Goal: Information Seeking & Learning: Understand process/instructions

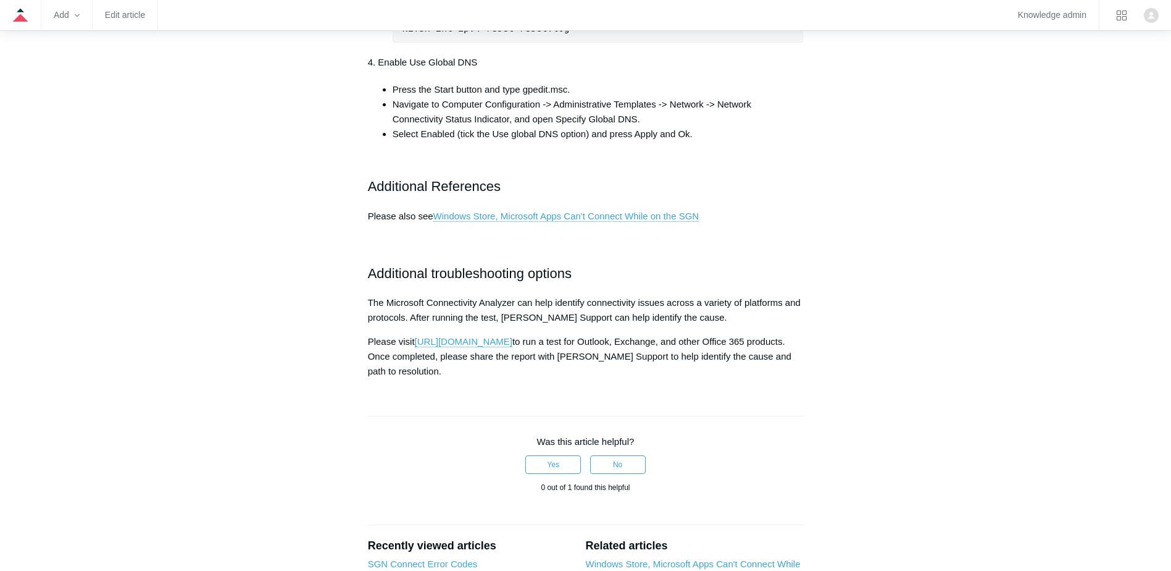
scroll to position [864, 0]
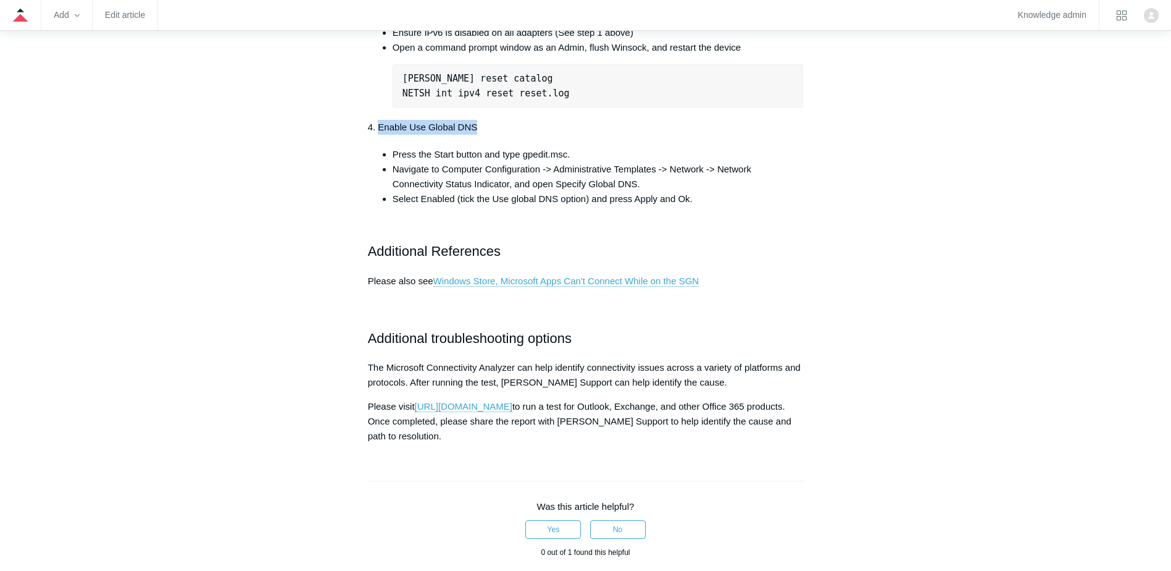
drag, startPoint x: 378, startPoint y: 192, endPoint x: 493, endPoint y: 192, distance: 114.2
click at [493, 135] on p "4. Enable Use Global DNS" at bounding box center [586, 127] width 436 height 15
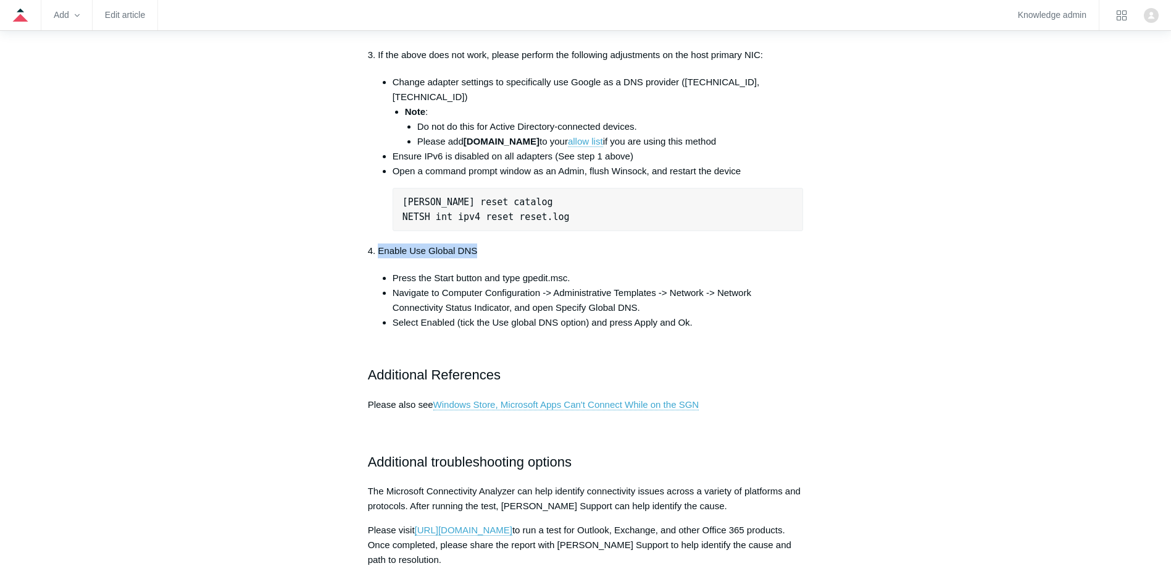
scroll to position [617, 0]
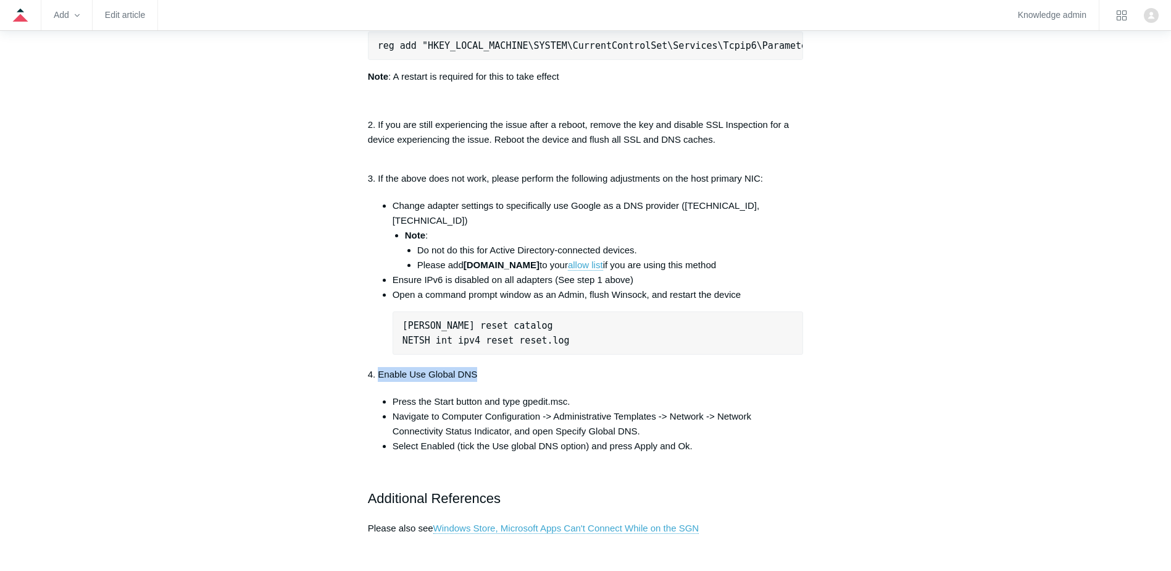
click at [408, 382] on p "4. Enable Use Global DNS" at bounding box center [586, 374] width 436 height 15
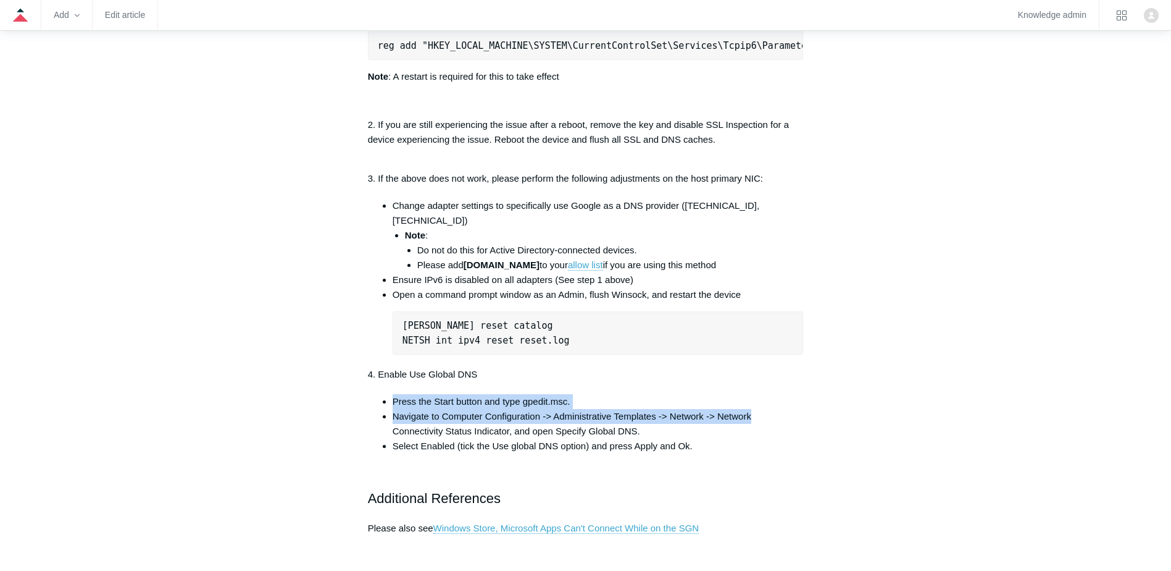
drag, startPoint x: 395, startPoint y: 461, endPoint x: 765, endPoint y: 483, distance: 370.6
click at [765, 453] on ul "Press the Start button and type gpedit.msc. Navigate to Computer Configuration …" at bounding box center [592, 423] width 424 height 59
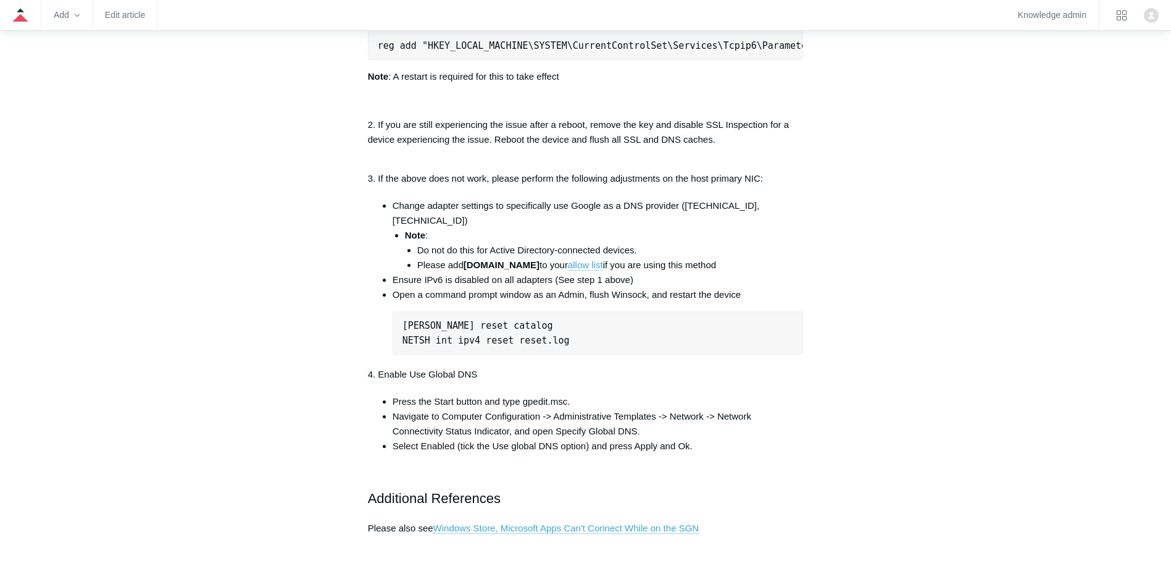
click at [463, 382] on p "4. Enable Use Global DNS" at bounding box center [586, 374] width 436 height 15
drag, startPoint x: 484, startPoint y: 435, endPoint x: 410, endPoint y: 438, distance: 74.2
click at [410, 382] on p "4. Enable Use Global DNS" at bounding box center [586, 374] width 436 height 15
copy p "Use Global DNS"
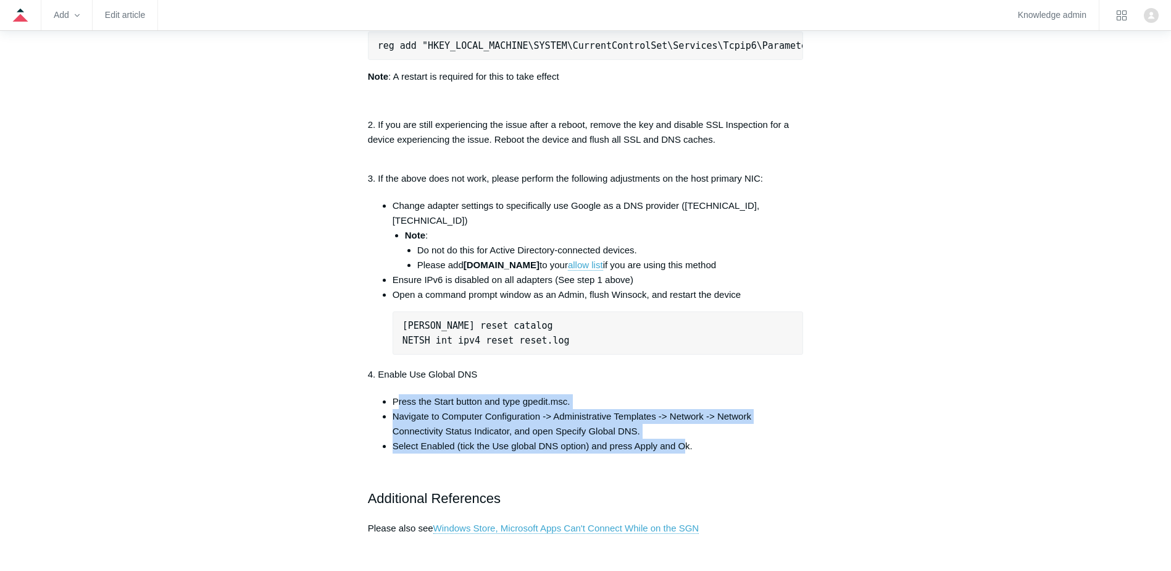
drag, startPoint x: 396, startPoint y: 464, endPoint x: 684, endPoint y: 503, distance: 290.9
click at [684, 453] on ul "Press the Start button and type gpedit.msc. Navigate to Computer Configuration …" at bounding box center [592, 423] width 424 height 59
click at [526, 438] on li "Navigate to Computer Configuration -> Administrative Templates -> Network -> Ne…" at bounding box center [598, 424] width 411 height 30
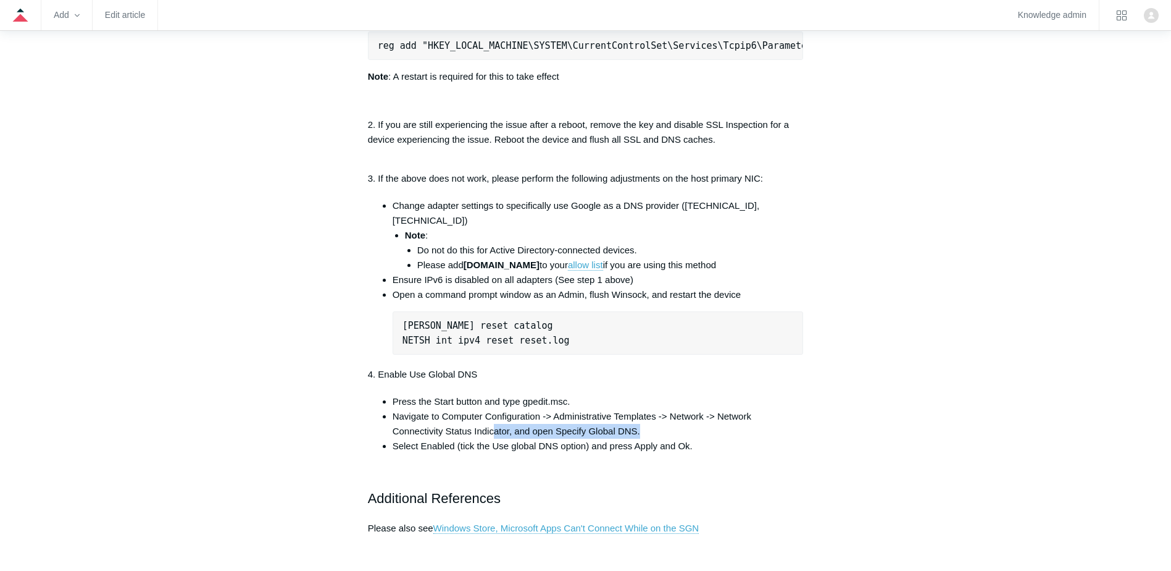
drag, startPoint x: 576, startPoint y: 497, endPoint x: 663, endPoint y: 497, distance: 87.1
click at [663, 438] on li "Navigate to Computer Configuration -> Administrative Templates -> Network -> Ne…" at bounding box center [598, 424] width 411 height 30
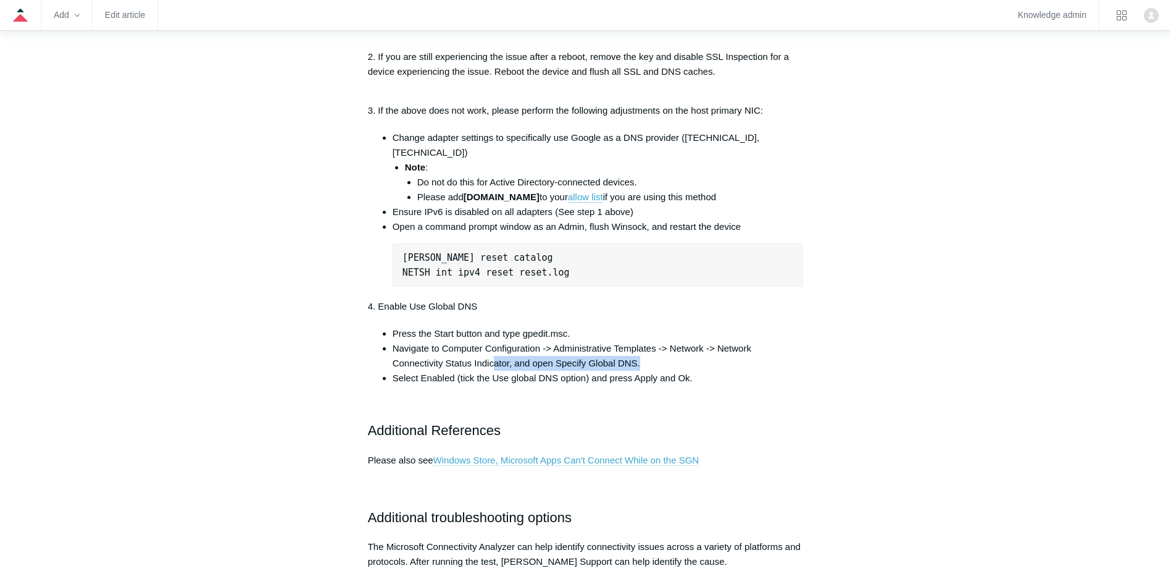
scroll to position [741, 0]
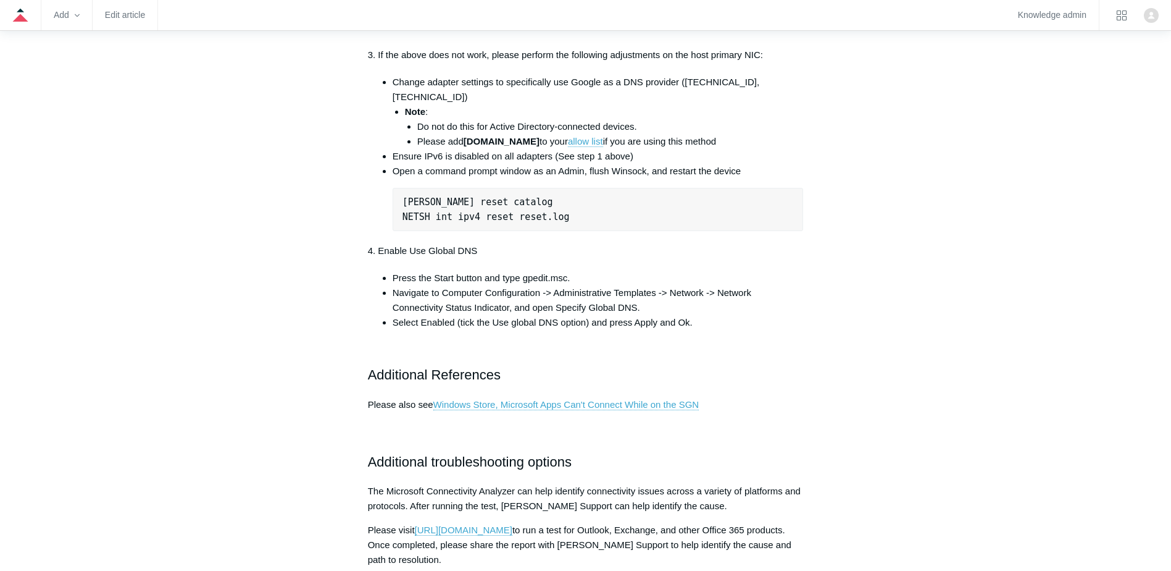
click at [550, 330] on li "Select Enabled (tick the Use global DNS option) and press Apply and Ok." at bounding box center [598, 322] width 411 height 15
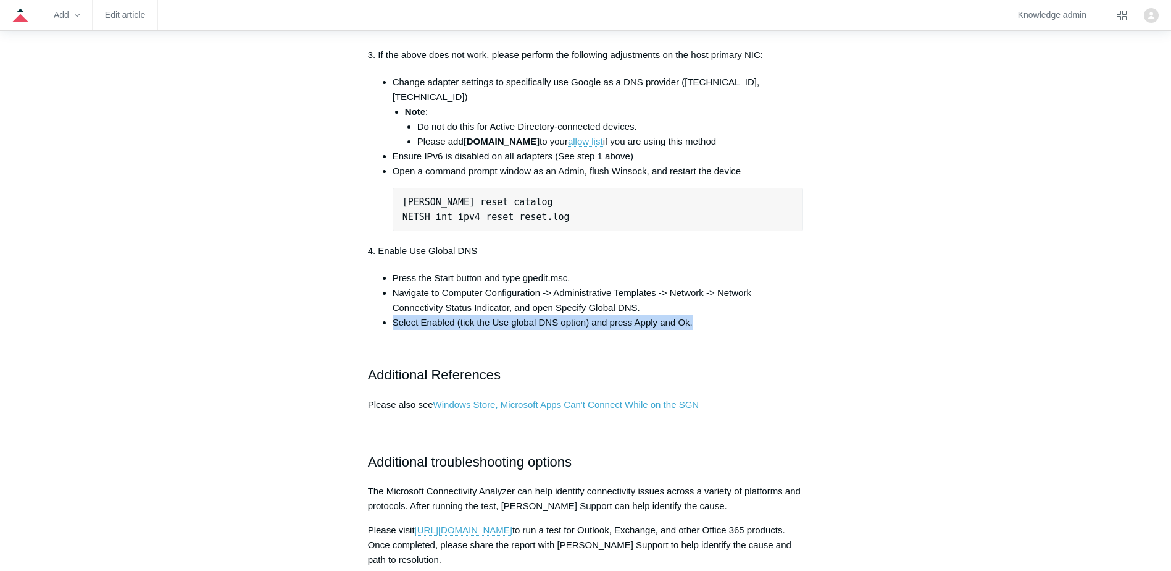
drag, startPoint x: 387, startPoint y: 384, endPoint x: 745, endPoint y: 377, distance: 357.6
click at [745, 330] on ul "Press the Start button and type gpedit.msc. Navigate to Computer Configuration …" at bounding box center [592, 299] width 424 height 59
click at [745, 330] on li "Select Enabled (tick the Use global DNS option) and press Apply and Ok." at bounding box center [598, 322] width 411 height 15
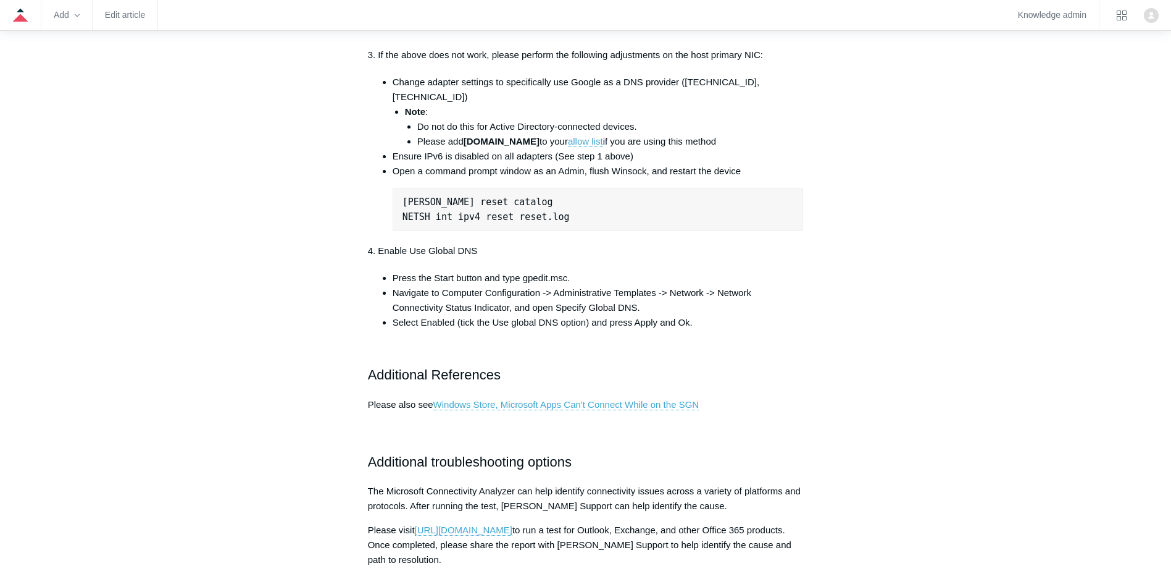
scroll to position [988, 0]
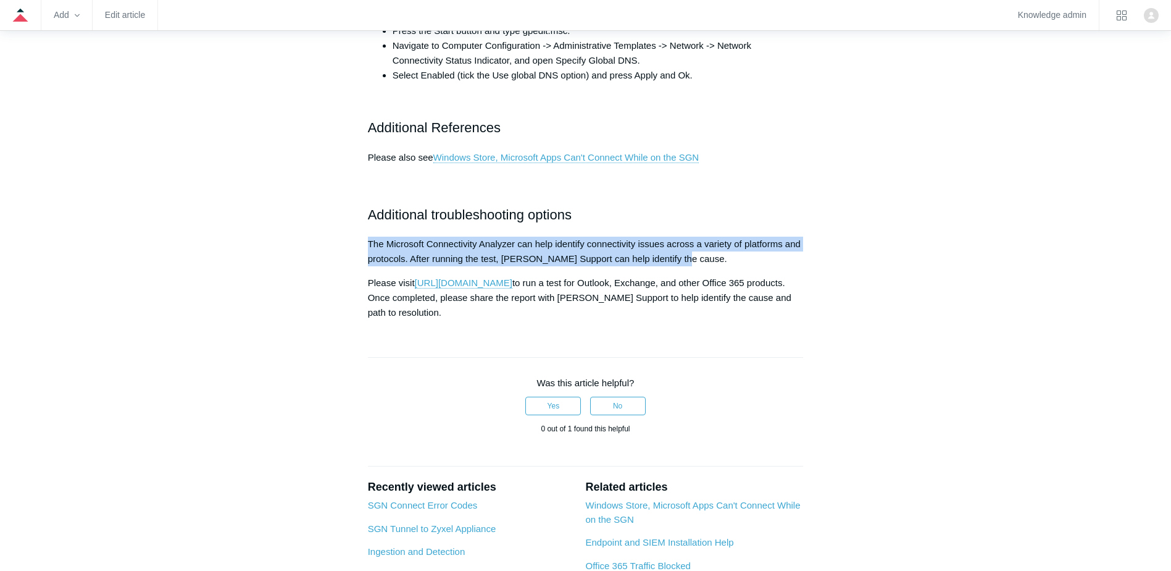
drag, startPoint x: 425, startPoint y: 311, endPoint x: 708, endPoint y: 314, distance: 282.2
click at [708, 266] on p "The Microsoft Connectivity Analyzer can help identify connectivity issues acros…" at bounding box center [586, 251] width 436 height 30
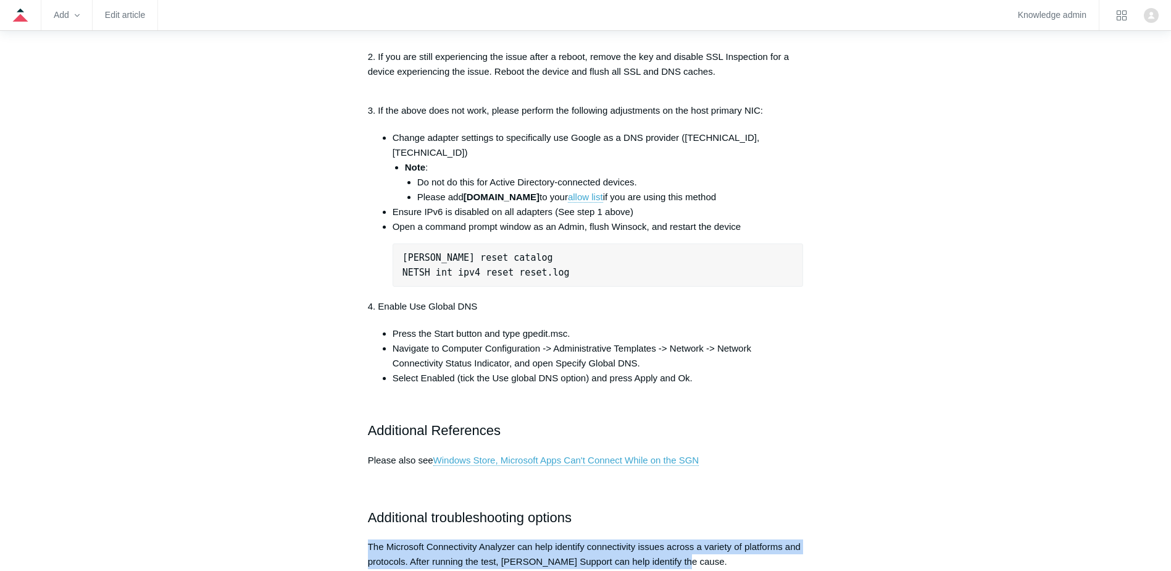
scroll to position [803, 0]
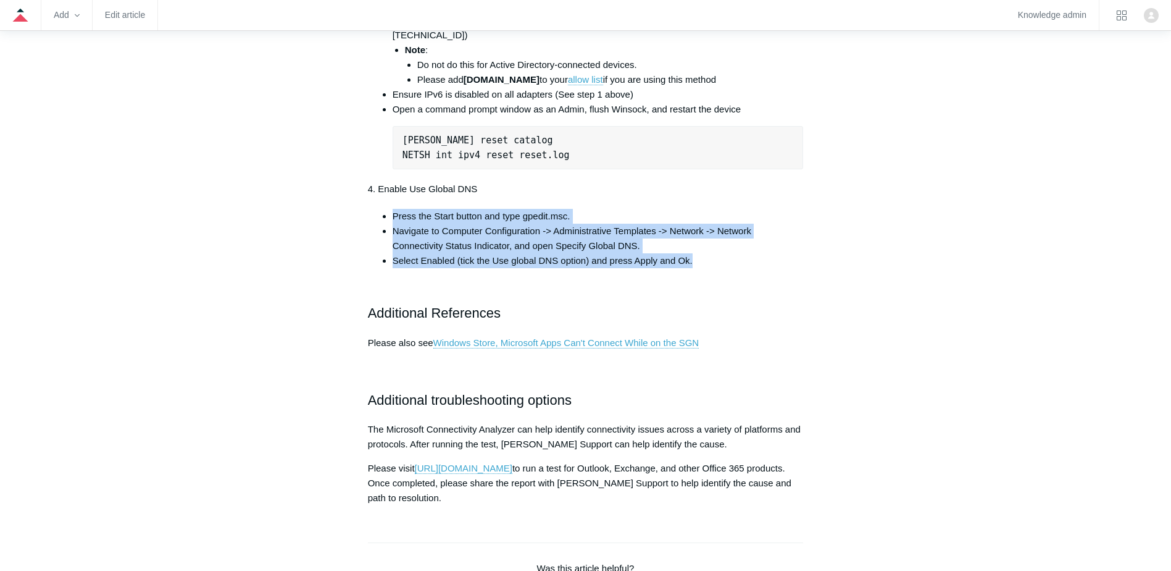
drag, startPoint x: 401, startPoint y: 283, endPoint x: 761, endPoint y: 319, distance: 361.8
click at [761, 268] on ul "Press the Start button and type gpedit.msc. Navigate to Computer Configuration …" at bounding box center [592, 238] width 424 height 59
drag, startPoint x: 761, startPoint y: 319, endPoint x: 752, endPoint y: 320, distance: 8.7
click at [761, 268] on li "Select Enabled (tick the Use global DNS option) and press Apply and Ok." at bounding box center [598, 260] width 411 height 15
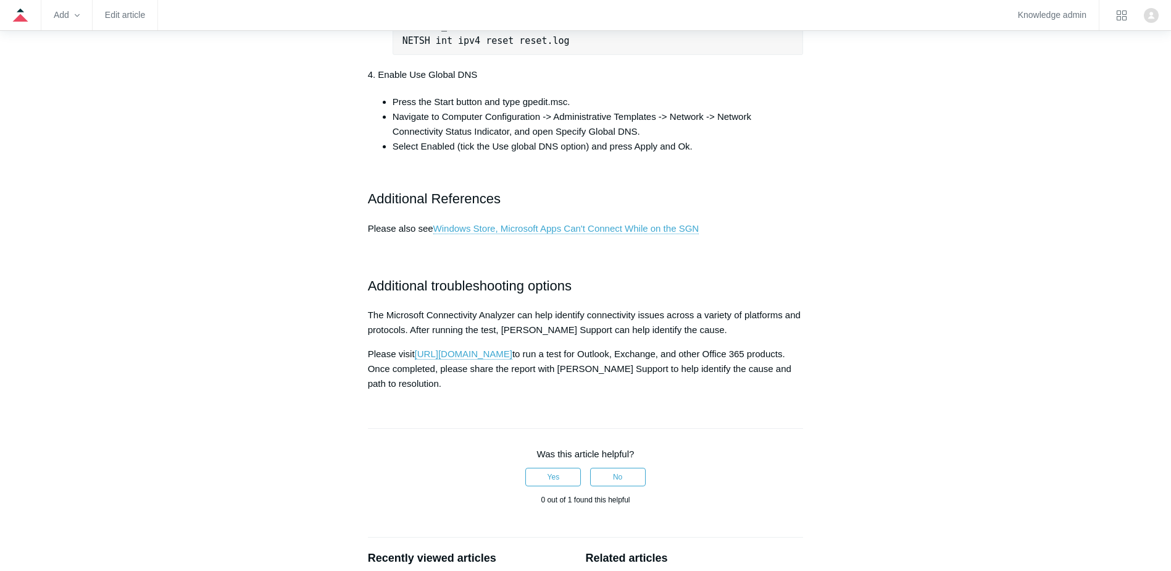
scroll to position [988, 0]
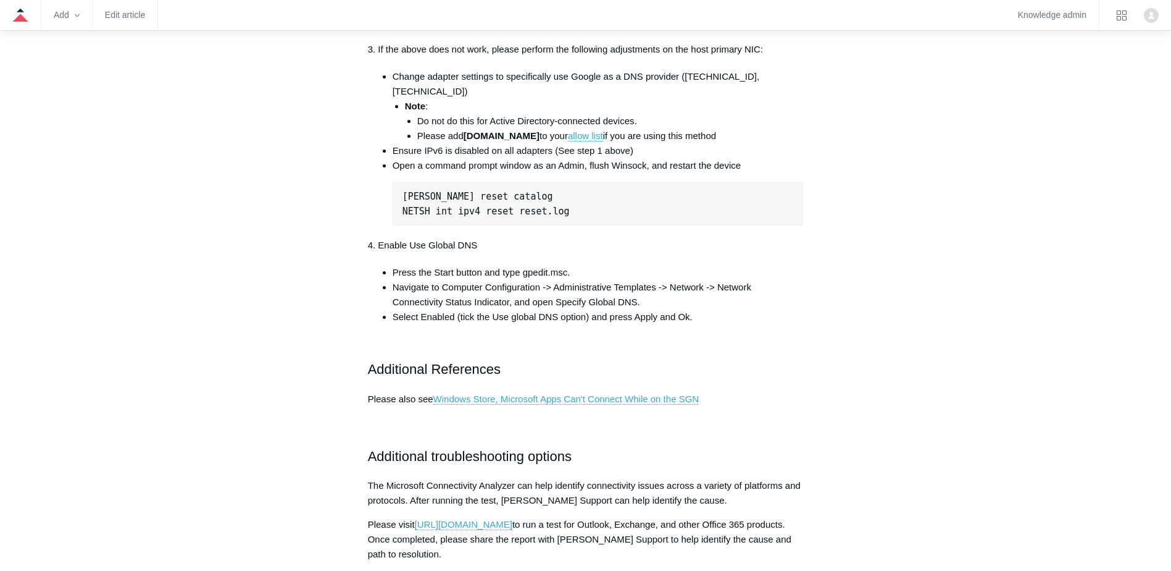
scroll to position [803, 0]
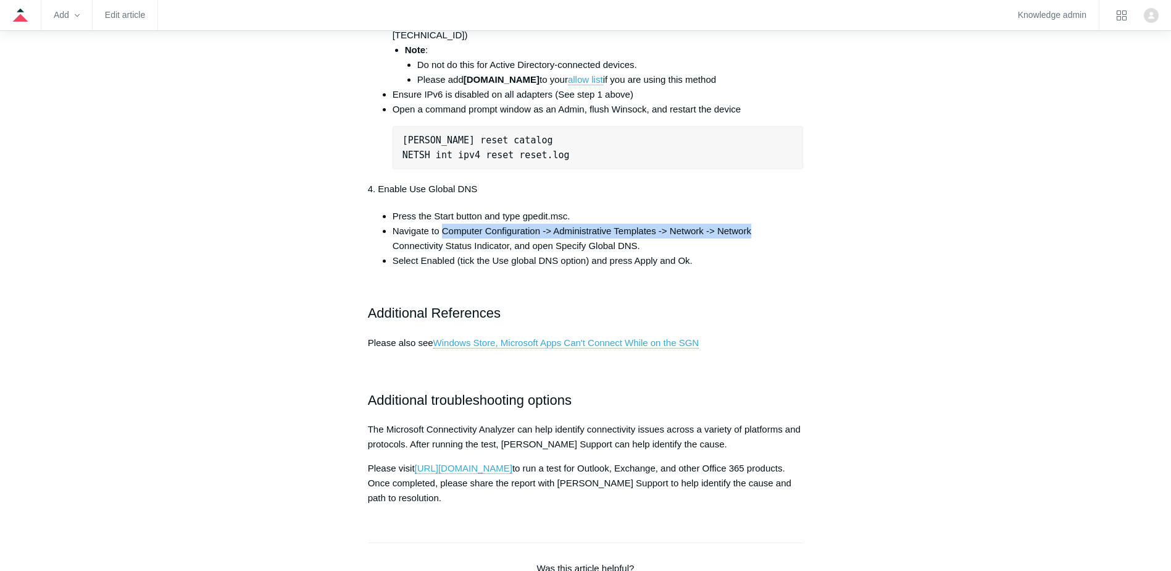
drag, startPoint x: 453, startPoint y: 288, endPoint x: 758, endPoint y: 288, distance: 305.0
click at [758, 253] on li "Navigate to Computer Configuration -> Administrative Templates -> Network -> Ne…" at bounding box center [598, 239] width 411 height 30
copy li "Computer Configuration -> Administrative Templates -> Network -> Network"
